Goal: Download file/media

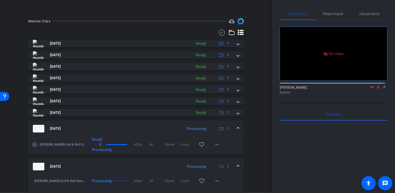
scroll to position [160, 0]
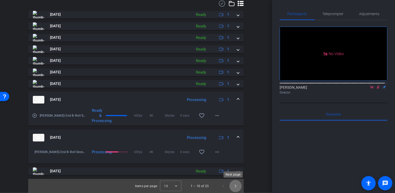
click at [231, 187] on span "Next page" at bounding box center [235, 186] width 12 height 12
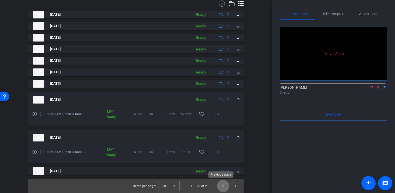
click at [223, 185] on span "Previous page" at bounding box center [223, 186] width 12 height 12
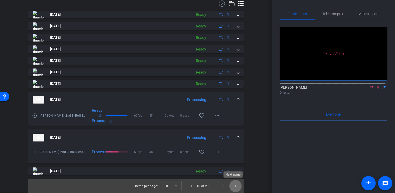
click at [235, 186] on span "Next page" at bounding box center [235, 186] width 12 height 12
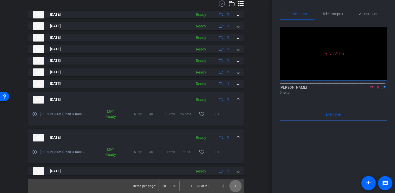
click at [235, 186] on span "Next page" at bounding box center [235, 186] width 12 height 12
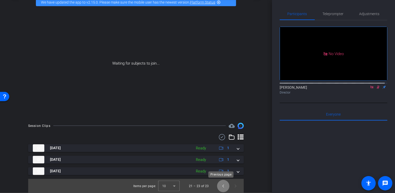
click at [220, 185] on span "Previous page" at bounding box center [223, 186] width 12 height 12
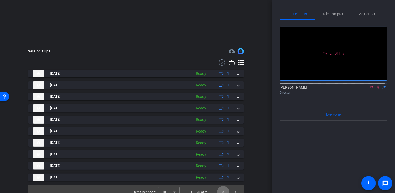
scroll to position [107, 0]
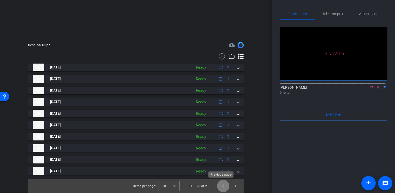
click at [219, 186] on span "Previous page" at bounding box center [223, 186] width 12 height 12
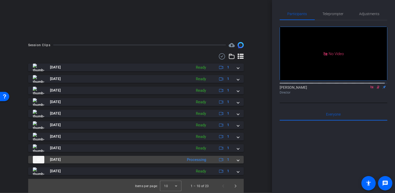
click at [233, 160] on div "[DATE] Processing 1" at bounding box center [135, 160] width 204 height 8
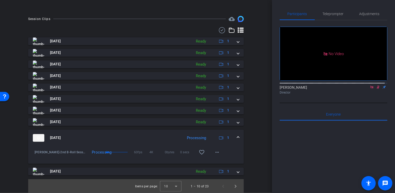
scroll to position [134, 0]
click at [237, 137] on mat-expansion-panel-header "[DATE] Processing 1" at bounding box center [136, 137] width 216 height 16
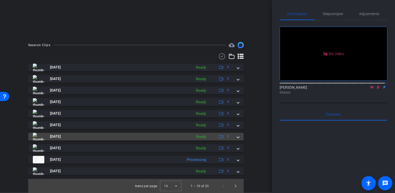
scroll to position [107, 0]
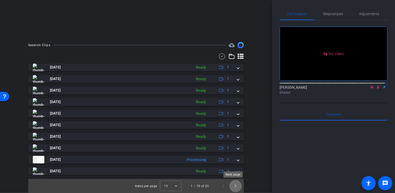
click at [236, 184] on span "Next page" at bounding box center [235, 186] width 12 height 12
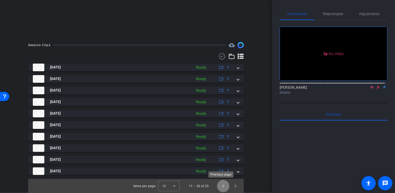
click at [219, 187] on span "Previous page" at bounding box center [223, 186] width 12 height 12
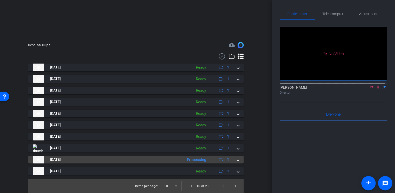
click at [238, 161] on mat-expansion-panel-header "Aug 11, 2025 Processing 1" at bounding box center [136, 160] width 216 height 8
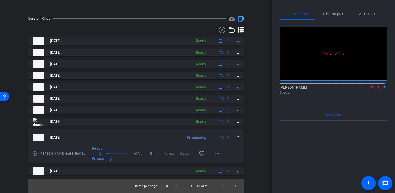
click at [237, 139] on span at bounding box center [238, 137] width 2 height 5
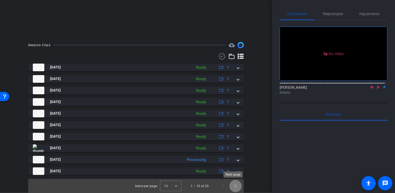
click at [234, 187] on span "Next page" at bounding box center [235, 186] width 12 height 12
click at [221, 186] on span "Previous page" at bounding box center [223, 186] width 12 height 12
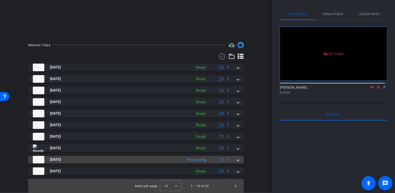
click at [237, 160] on mat-expansion-panel-header "Aug 11, 2025 Processing 1" at bounding box center [136, 160] width 216 height 8
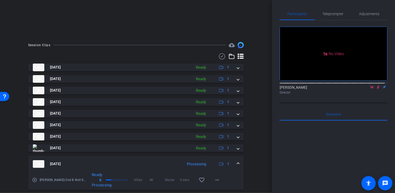
scroll to position [134, 0]
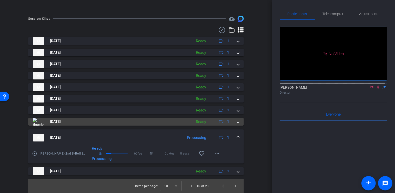
click at [237, 122] on mat-expansion-panel-header "Aug 11, 2025 Ready 1" at bounding box center [136, 122] width 216 height 8
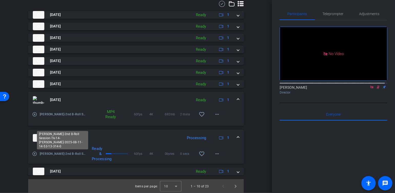
scroll to position [160, 0]
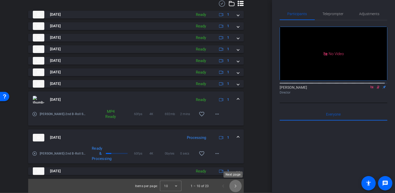
click at [235, 187] on span "Next page" at bounding box center [235, 186] width 12 height 12
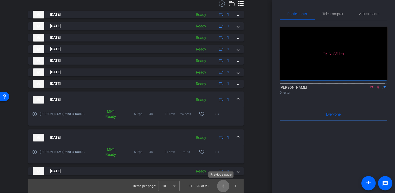
click at [219, 189] on span "Previous page" at bounding box center [223, 186] width 12 height 12
click at [236, 186] on span "Next page" at bounding box center [235, 186] width 12 height 12
click at [234, 187] on span "Next page" at bounding box center [235, 186] width 12 height 12
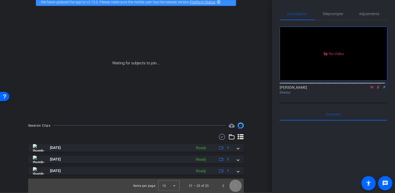
scroll to position [27, 0]
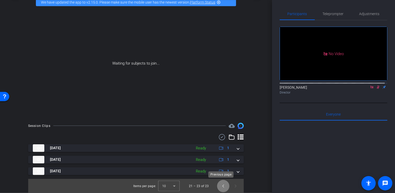
click at [221, 188] on span "Previous page" at bounding box center [223, 186] width 12 height 12
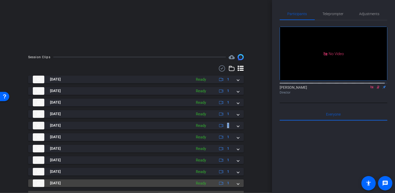
scroll to position [107, 0]
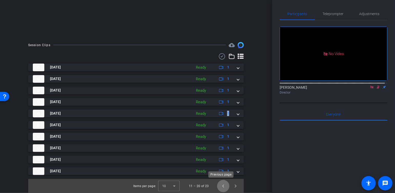
click at [218, 187] on span "Previous page" at bounding box center [223, 186] width 12 height 12
click at [218, 58] on icon at bounding box center [222, 56] width 8 height 6
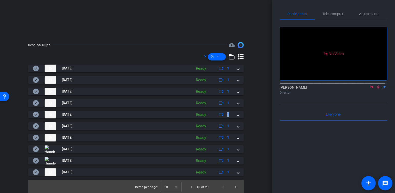
click at [218, 58] on span at bounding box center [217, 57] width 18 height 12
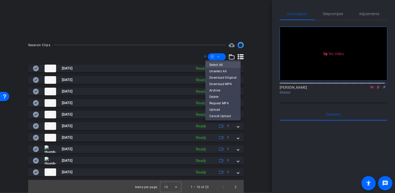
click at [224, 64] on span "Select All" at bounding box center [222, 65] width 27 height 6
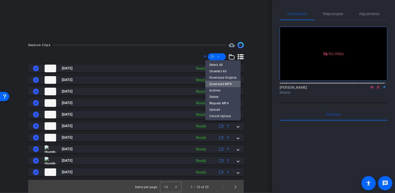
click at [229, 83] on span "Download MP4" at bounding box center [222, 84] width 27 height 6
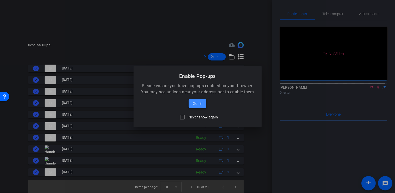
click at [196, 103] on span "Got it!" at bounding box center [197, 104] width 9 height 6
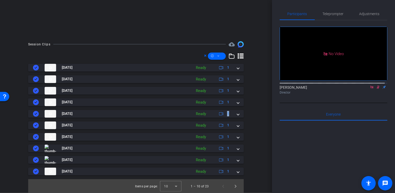
scroll to position [108, 0]
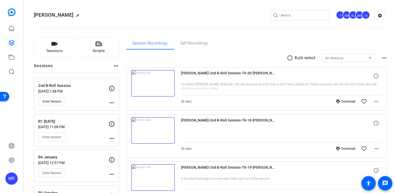
click at [306, 15] on input "Search" at bounding box center [304, 15] width 46 height 6
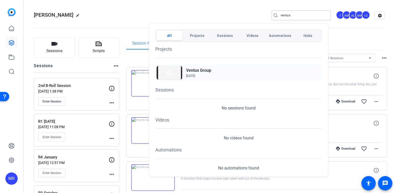
type input "ventus"
click at [206, 71] on h2 "Ventus Group" at bounding box center [198, 70] width 25 height 6
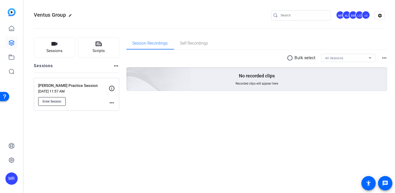
click at [54, 102] on span "Enter Session" at bounding box center [52, 101] width 19 height 4
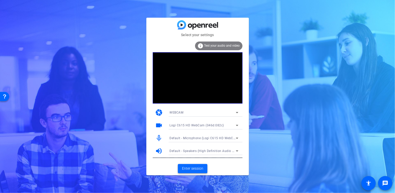
click at [203, 168] on span "Enter session" at bounding box center [192, 168] width 21 height 5
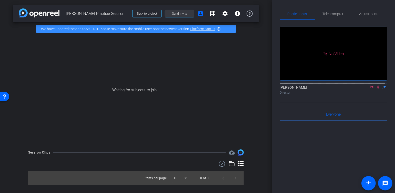
click at [191, 15] on span at bounding box center [179, 13] width 29 height 12
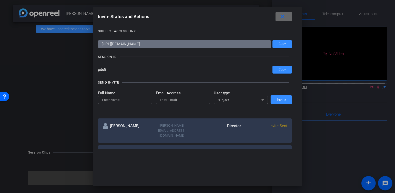
click at [285, 14] on mat-icon "close" at bounding box center [282, 16] width 6 height 6
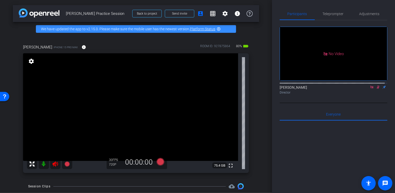
click at [55, 164] on icon at bounding box center [55, 164] width 6 height 6
click at [371, 88] on icon at bounding box center [372, 87] width 3 height 3
click at [370, 89] on icon at bounding box center [372, 87] width 4 height 4
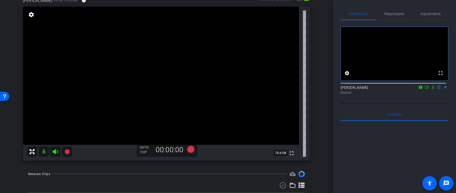
scroll to position [35, 0]
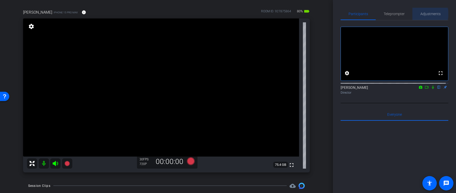
click at [395, 14] on span "Adjustments" at bounding box center [430, 14] width 20 height 4
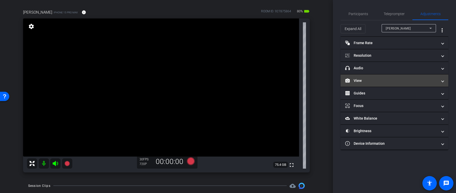
click at [379, 81] on mat-panel-title "View" at bounding box center [391, 80] width 92 height 5
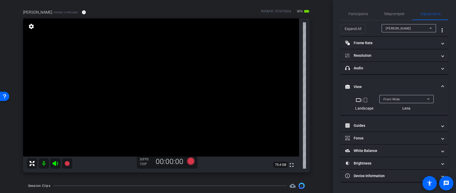
click at [395, 101] on span "Front Wide" at bounding box center [391, 99] width 16 height 4
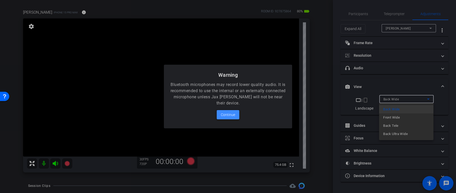
click at [231, 113] on span "Continue" at bounding box center [228, 115] width 14 height 6
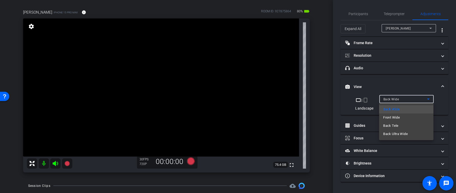
click at [365, 163] on div at bounding box center [228, 96] width 456 height 193
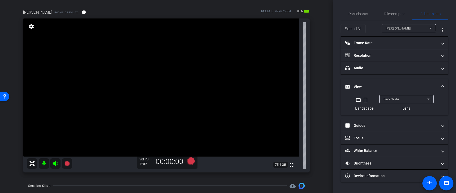
click at [366, 100] on mat-icon "crop_portrait" at bounding box center [365, 100] width 6 height 6
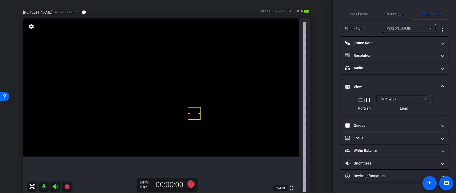
click at [358, 102] on mat-icon "crop_landscape" at bounding box center [361, 100] width 6 height 6
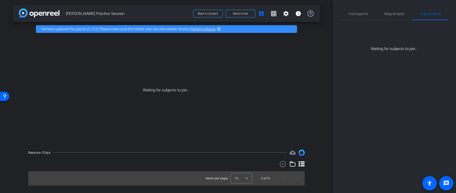
scroll to position [0, 0]
